Goal: Book appointment/travel/reservation

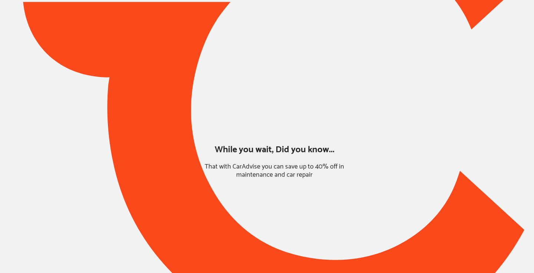
type input "*****"
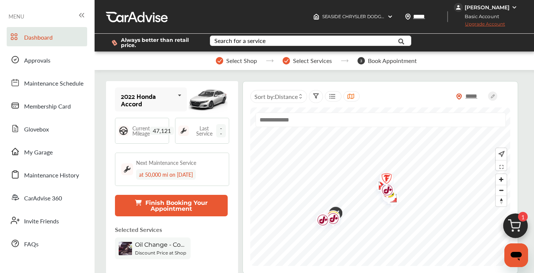
click at [509, 225] on img at bounding box center [516, 228] width 36 height 36
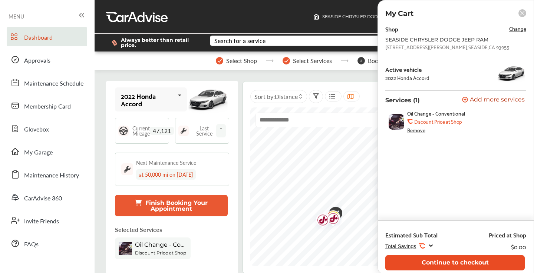
click at [458, 264] on button "Continue to checkout" at bounding box center [454, 262] width 139 height 15
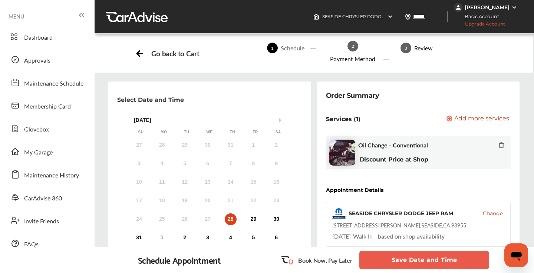
click at [424, 258] on button "Save Date and Time" at bounding box center [424, 260] width 130 height 19
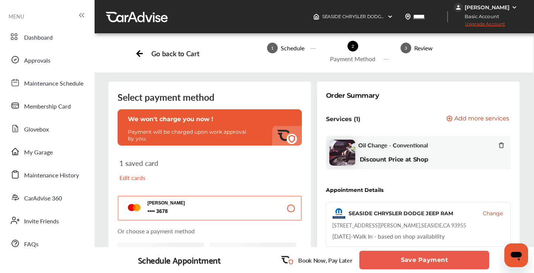
click at [424, 259] on button "Save Payment" at bounding box center [424, 260] width 130 height 19
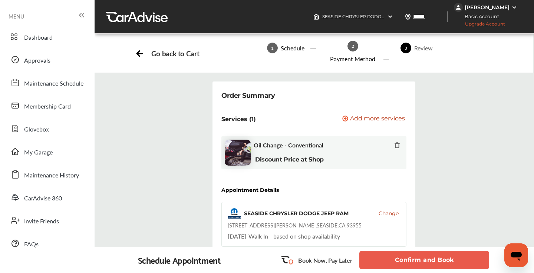
click at [424, 259] on button "Confirm and Book" at bounding box center [424, 260] width 130 height 19
